Goal: Entertainment & Leisure: Consume media (video, audio)

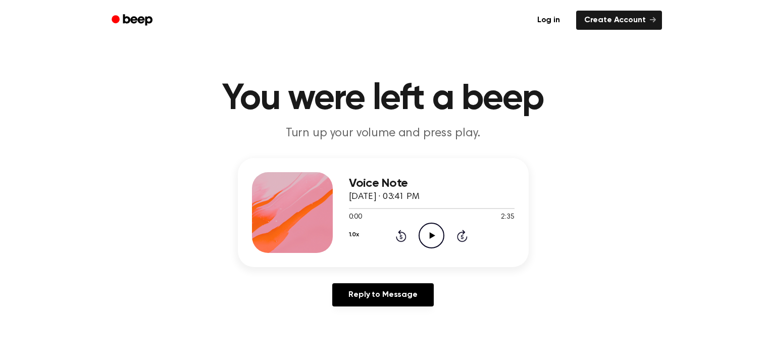
click at [435, 234] on icon "Play Audio" at bounding box center [432, 236] width 26 height 26
click at [465, 242] on div "1.0x Rewind 5 seconds Pause Audio Skip 5 seconds" at bounding box center [432, 236] width 166 height 26
click at [466, 237] on icon at bounding box center [462, 236] width 11 height 12
click at [466, 240] on icon "Skip 5 seconds" at bounding box center [462, 235] width 11 height 13
click at [462, 236] on icon at bounding box center [462, 237] width 3 height 4
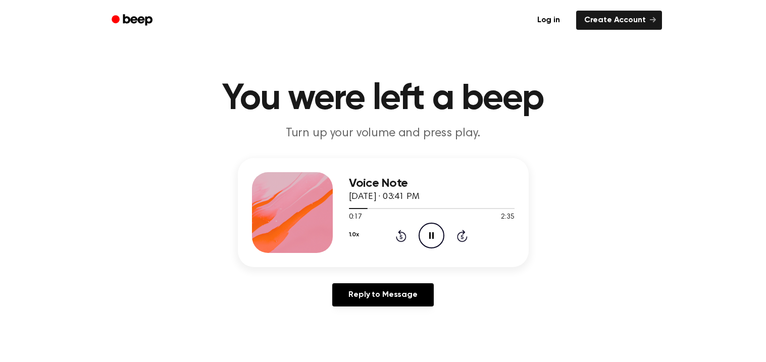
click at [464, 241] on icon at bounding box center [462, 236] width 11 height 12
click at [413, 237] on div "1.0x Rewind 5 seconds Pause Audio Skip 5 seconds" at bounding box center [432, 236] width 166 height 26
click at [401, 236] on icon at bounding box center [401, 237] width 3 height 4
click at [405, 231] on icon "Rewind 5 seconds" at bounding box center [401, 235] width 11 height 13
click at [430, 240] on icon "Pause Audio" at bounding box center [432, 236] width 26 height 26
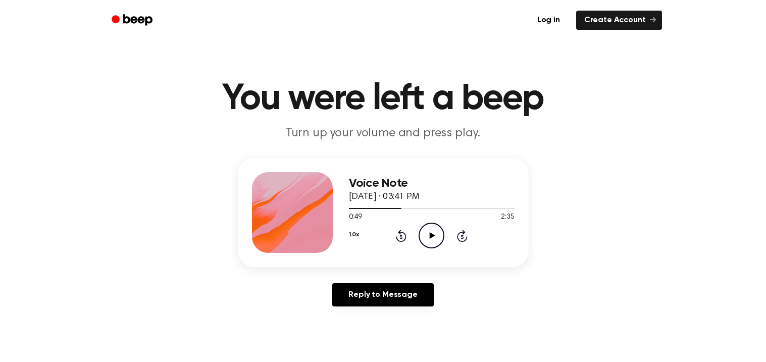
click at [436, 228] on icon "Play Audio" at bounding box center [432, 236] width 26 height 26
click at [437, 235] on icon "Pause Audio" at bounding box center [432, 236] width 26 height 26
click at [439, 242] on icon "Play Audio" at bounding box center [432, 236] width 26 height 26
click at [433, 239] on icon "Pause Audio" at bounding box center [432, 236] width 26 height 26
click at [424, 229] on icon "Play Audio" at bounding box center [432, 236] width 26 height 26
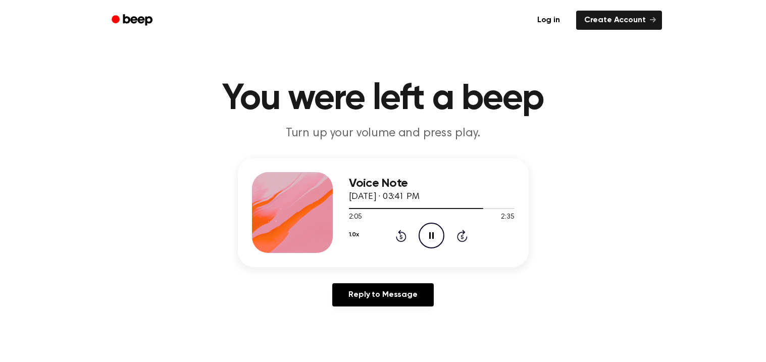
click at [435, 239] on icon "Pause Audio" at bounding box center [432, 236] width 26 height 26
click at [436, 237] on icon "Play Audio" at bounding box center [432, 236] width 26 height 26
click at [463, 251] on div "Voice Note [DATE] · 03:41 PM 2:11 2:35 Your browser does not support the [objec…" at bounding box center [432, 212] width 166 height 81
click at [462, 236] on icon at bounding box center [462, 237] width 3 height 4
click at [423, 240] on icon "Play Audio" at bounding box center [432, 236] width 26 height 26
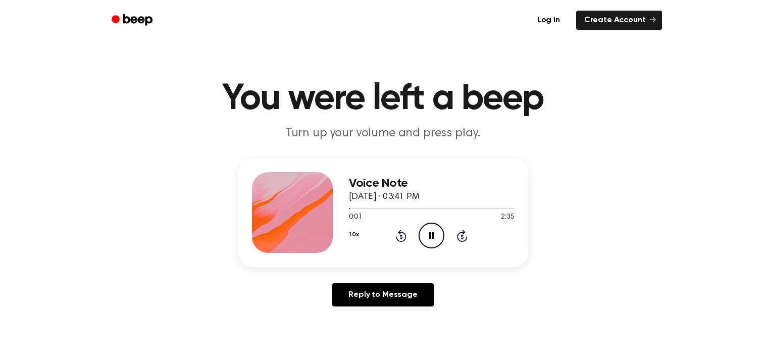
click at [458, 239] on icon at bounding box center [462, 236] width 11 height 12
click at [461, 238] on icon "Skip 5 seconds" at bounding box center [462, 235] width 11 height 13
click at [461, 257] on div "Voice Note [DATE] · 03:41 PM 0:11 2:35 Your browser does not support the [objec…" at bounding box center [383, 212] width 291 height 109
click at [466, 241] on icon "Skip 5 seconds" at bounding box center [462, 235] width 11 height 13
click at [462, 250] on div "Voice Note [DATE] · 03:41 PM 0:16 2:35 Your browser does not support the [objec…" at bounding box center [432, 212] width 166 height 81
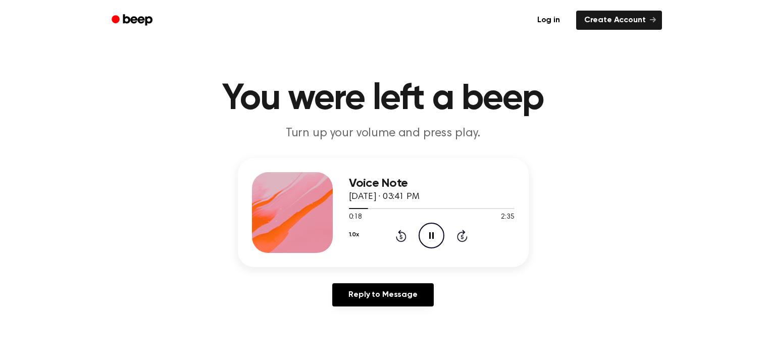
click at [465, 236] on icon "Skip 5 seconds" at bounding box center [462, 235] width 11 height 13
click at [463, 241] on icon at bounding box center [462, 236] width 11 height 12
click at [460, 237] on icon "Skip 5 seconds" at bounding box center [462, 235] width 11 height 13
click at [460, 240] on icon at bounding box center [462, 236] width 11 height 12
click at [459, 241] on icon at bounding box center [462, 236] width 11 height 12
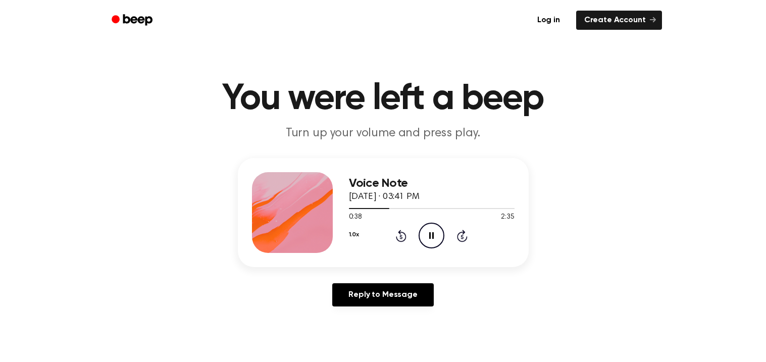
click at [462, 236] on icon at bounding box center [462, 237] width 3 height 4
click at [468, 240] on div "1.0x Rewind 5 seconds Pause Audio Skip 5 seconds" at bounding box center [432, 236] width 166 height 26
click at [459, 248] on div "1.0x Rewind 5 seconds Pause Audio Skip 5 seconds" at bounding box center [432, 236] width 166 height 26
click at [460, 241] on icon at bounding box center [462, 236] width 11 height 12
click at [466, 238] on icon at bounding box center [462, 236] width 11 height 12
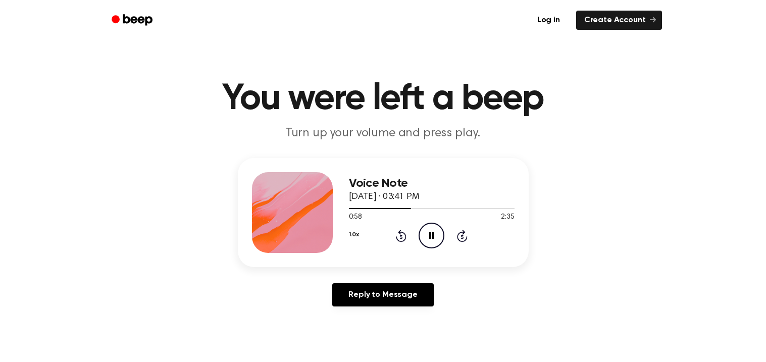
click at [467, 239] on icon "Skip 5 seconds" at bounding box center [462, 235] width 11 height 13
click at [466, 241] on icon "Skip 5 seconds" at bounding box center [462, 235] width 11 height 13
click at [465, 242] on div "1.0x Rewind 5 seconds Pause Audio Skip 5 seconds" at bounding box center [432, 236] width 166 height 26
click at [468, 240] on div "1.0x Rewind 5 seconds Pause Audio Skip 5 seconds" at bounding box center [432, 236] width 166 height 26
click at [468, 239] on div "1.0x Rewind 5 seconds Pause Audio Skip 5 seconds" at bounding box center [432, 236] width 166 height 26
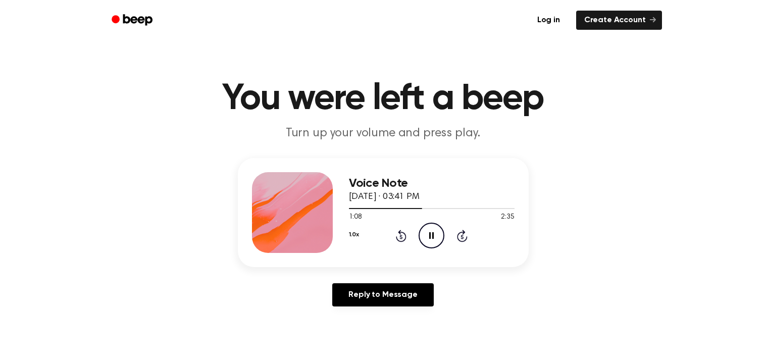
click at [467, 237] on icon at bounding box center [462, 236] width 11 height 12
click at [467, 234] on icon "Skip 5 seconds" at bounding box center [462, 235] width 11 height 13
click at [465, 231] on icon "Skip 5 seconds" at bounding box center [462, 235] width 11 height 13
click at [463, 240] on icon "Skip 5 seconds" at bounding box center [462, 235] width 11 height 13
click at [473, 251] on div "Voice Note [DATE] · 03:41 PM 1:29 2:35 Your browser does not support the [objec…" at bounding box center [432, 212] width 166 height 81
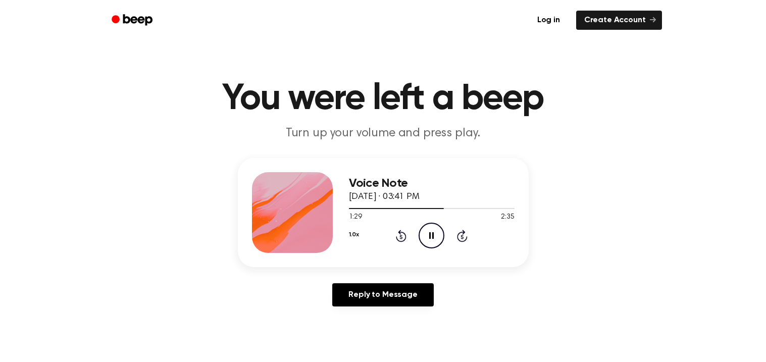
click at [466, 239] on icon at bounding box center [462, 236] width 11 height 12
click at [465, 250] on div "Voice Note [DATE] · 03:41 PM 1:34 2:35 Your browser does not support the [objec…" at bounding box center [432, 212] width 166 height 81
click at [466, 253] on div "Voice Note [DATE] · 03:41 PM 1:34 2:35 Your browser does not support the [objec…" at bounding box center [432, 212] width 166 height 81
click at [462, 236] on icon at bounding box center [462, 237] width 3 height 4
click at [457, 240] on icon "Skip 5 seconds" at bounding box center [462, 235] width 11 height 13
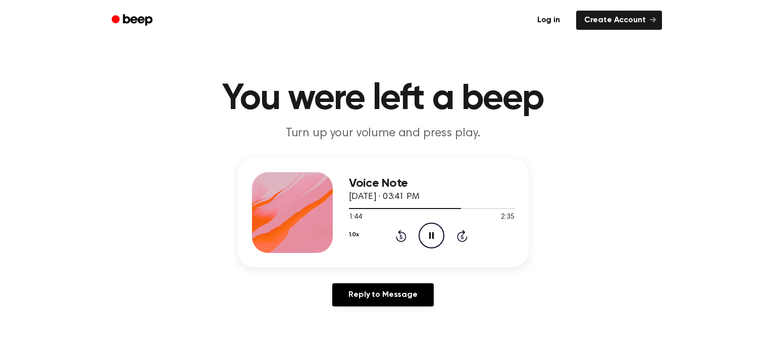
click at [462, 241] on icon at bounding box center [462, 236] width 11 height 12
click at [466, 240] on icon "Skip 5 seconds" at bounding box center [462, 235] width 11 height 13
click at [466, 234] on icon "Skip 5 seconds" at bounding box center [462, 235] width 11 height 13
click at [479, 234] on div "1.0x Rewind 5 seconds Pause Audio Skip 5 seconds" at bounding box center [432, 236] width 166 height 26
click at [481, 235] on div "1.0x Rewind 5 seconds Pause Audio Skip 5 seconds" at bounding box center [432, 236] width 166 height 26
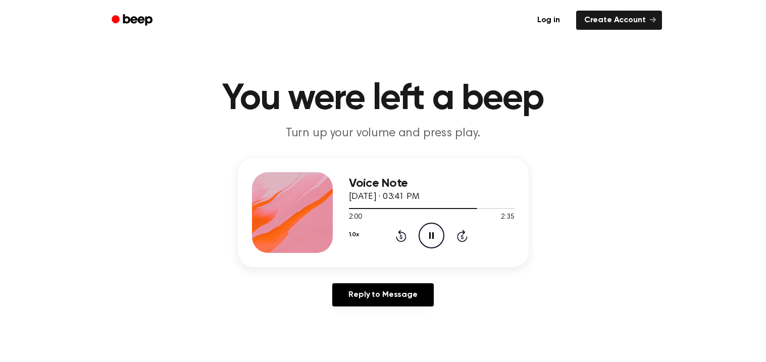
click at [479, 241] on div "1.0x Rewind 5 seconds Pause Audio Skip 5 seconds" at bounding box center [432, 236] width 166 height 26
click at [478, 240] on div "1.0x Rewind 5 seconds Pause Audio Skip 5 seconds" at bounding box center [432, 236] width 166 height 26
click at [479, 243] on div "1.0x Rewind 5 seconds Pause Audio Skip 5 seconds" at bounding box center [432, 236] width 166 height 26
click at [462, 236] on icon at bounding box center [462, 237] width 3 height 4
click at [466, 237] on icon at bounding box center [462, 236] width 11 height 12
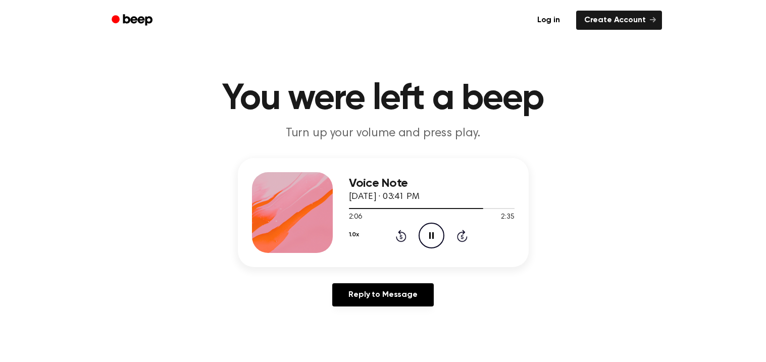
click at [476, 237] on div "1.0x Rewind 5 seconds Pause Audio Skip 5 seconds" at bounding box center [432, 236] width 166 height 26
click at [466, 238] on icon at bounding box center [462, 236] width 11 height 12
click at [462, 236] on icon at bounding box center [462, 237] width 3 height 4
click at [467, 240] on icon "Skip 5 seconds" at bounding box center [462, 235] width 11 height 13
click at [465, 248] on div "1.0x Rewind 5 seconds Pause Audio Skip 5 seconds" at bounding box center [432, 236] width 166 height 26
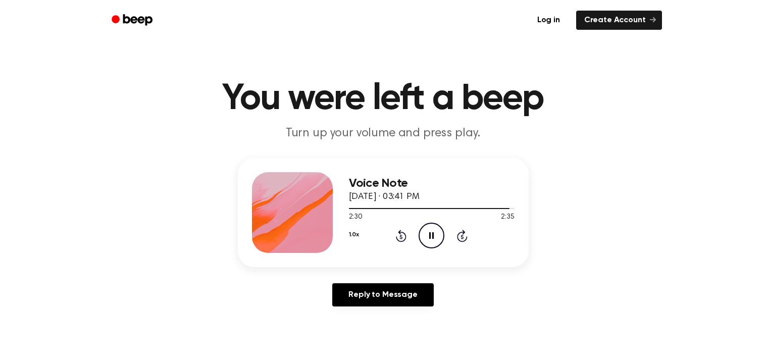
click at [401, 236] on icon at bounding box center [401, 237] width 3 height 4
click at [401, 239] on icon "Rewind 5 seconds" at bounding box center [401, 235] width 11 height 13
click at [430, 240] on icon "Pause Audio" at bounding box center [432, 236] width 26 height 26
